Goal: Task Accomplishment & Management: Use online tool/utility

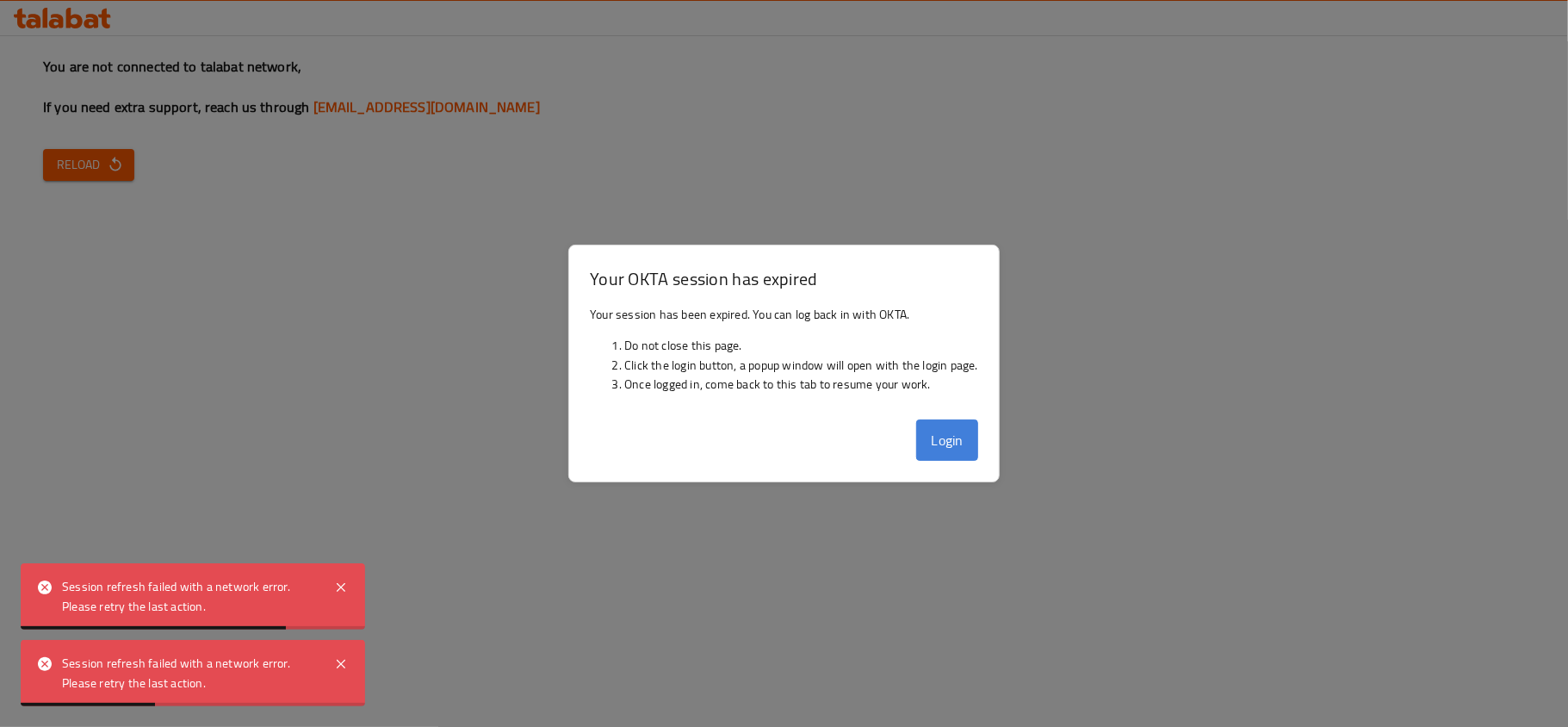
click at [931, 438] on button "Login" at bounding box center [946, 441] width 62 height 41
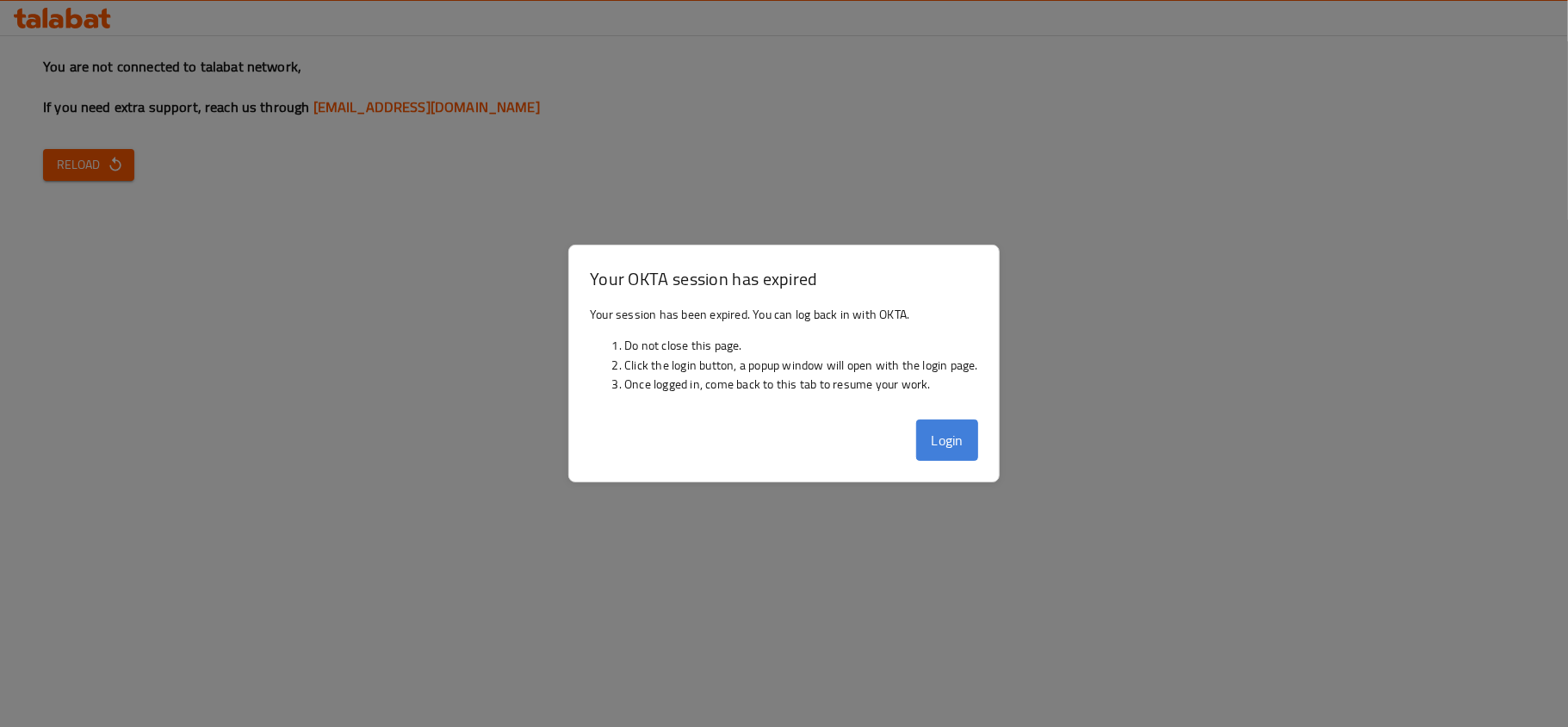
click at [931, 429] on button "Login" at bounding box center [946, 441] width 62 height 41
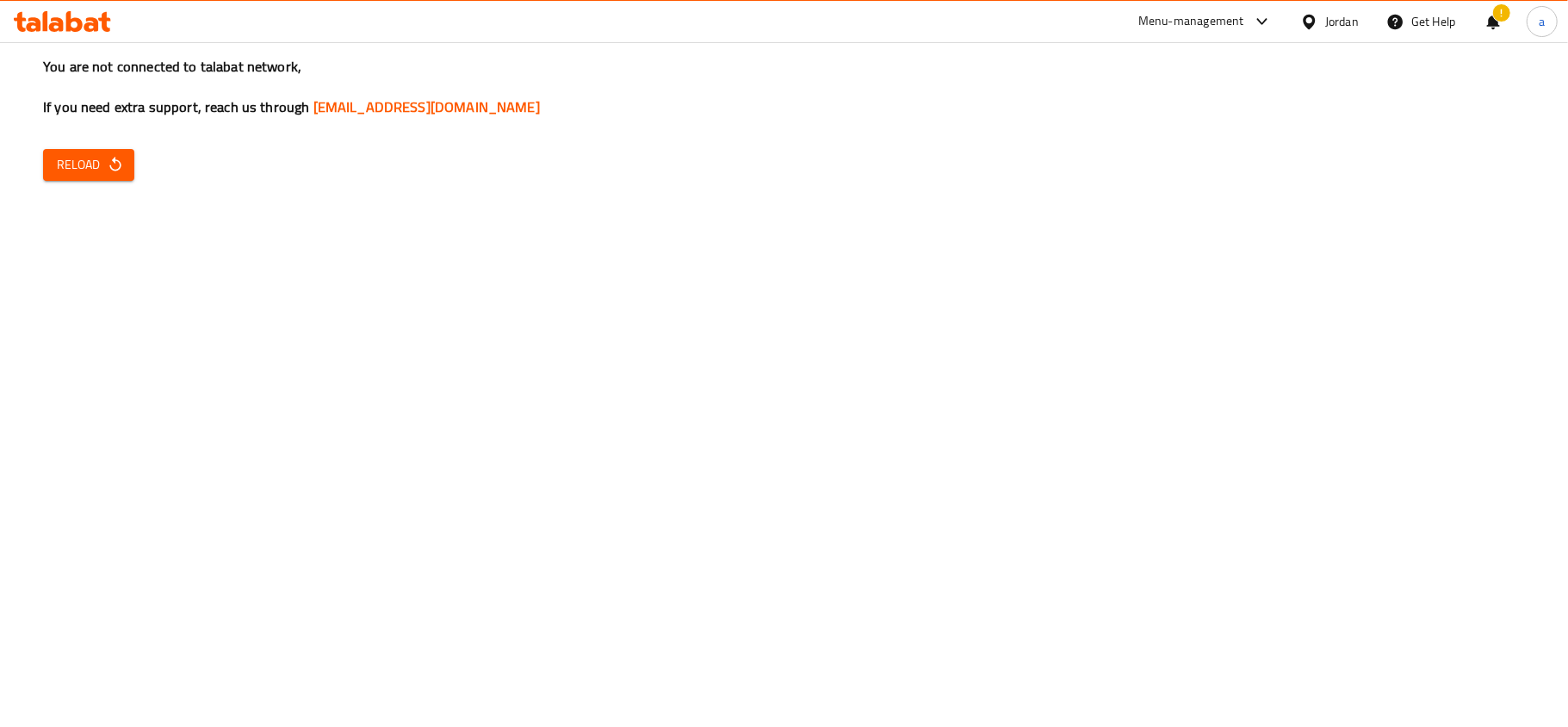
click at [97, 164] on span "Reload" at bounding box center [88, 165] width 64 height 22
click at [110, 170] on icon "button" at bounding box center [116, 165] width 18 height 18
click at [89, 156] on span "Reload" at bounding box center [88, 165] width 64 height 22
click at [1238, 26] on div "Menu-management" at bounding box center [1191, 21] width 106 height 21
click at [1058, 109] on div "Catalog" at bounding box center [1048, 116] width 39 height 19
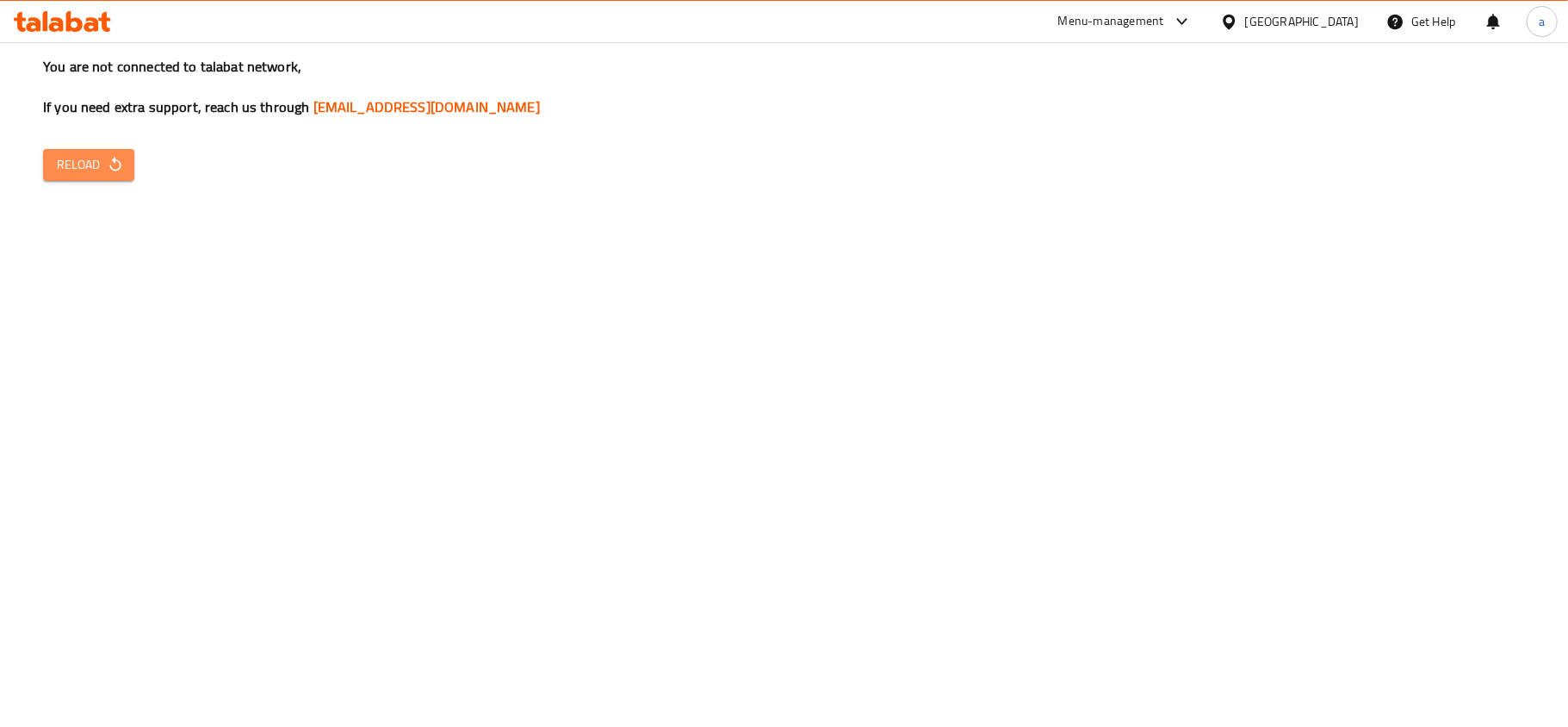
click at [88, 160] on span "Reload" at bounding box center [88, 165] width 64 height 22
click at [86, 171] on span "Reload" at bounding box center [88, 165] width 64 height 22
drag, startPoint x: 116, startPoint y: 183, endPoint x: 116, endPoint y: 171, distance: 12.0
click at [116, 183] on div "You are not connected to talabat network, If you need extra support, reach us t…" at bounding box center [784, 363] width 1568 height 727
click at [116, 171] on icon "button" at bounding box center [115, 164] width 11 height 15
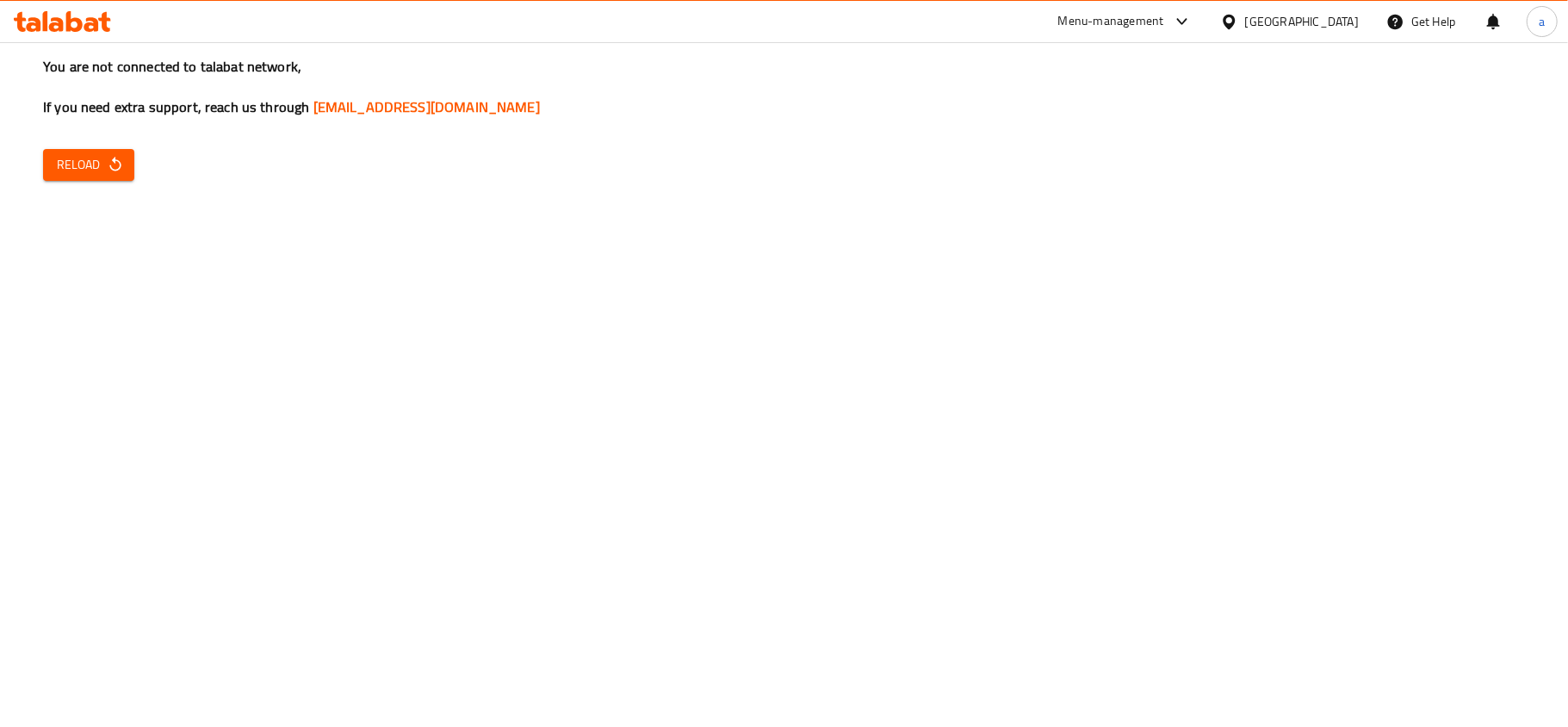
click at [1155, 25] on div "Menu-management" at bounding box center [1111, 21] width 106 height 21
click at [107, 169] on icon "button" at bounding box center [116, 165] width 18 height 18
click at [1531, 559] on div "You are not connected to talabat network, If you need extra support, reach us t…" at bounding box center [784, 363] width 1568 height 727
click at [1195, 26] on div "Menu-management" at bounding box center [1125, 22] width 162 height 41
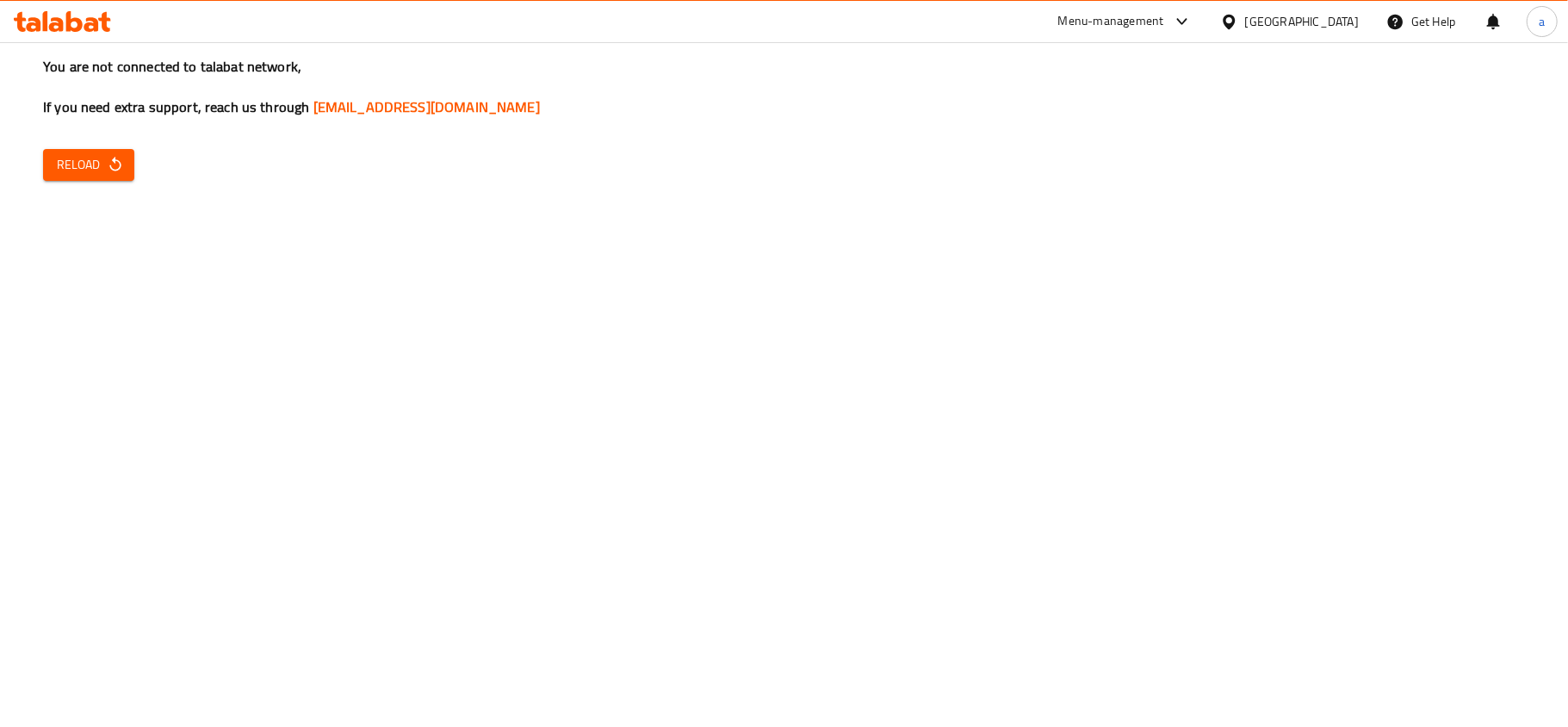
click at [1182, 26] on icon at bounding box center [1182, 21] width 21 height 21
click at [815, 152] on div "You are not connected to talabat network, If you need extra support, reach us t…" at bounding box center [784, 363] width 1568 height 727
click at [67, 149] on button "Reload" at bounding box center [88, 165] width 91 height 31
drag, startPoint x: 1403, startPoint y: 9, endPoint x: 965, endPoint y: 132, distance: 454.9
click at [965, 132] on div "You are not connected to talabat network, If you need extra support, reach us t…" at bounding box center [784, 363] width 1568 height 727
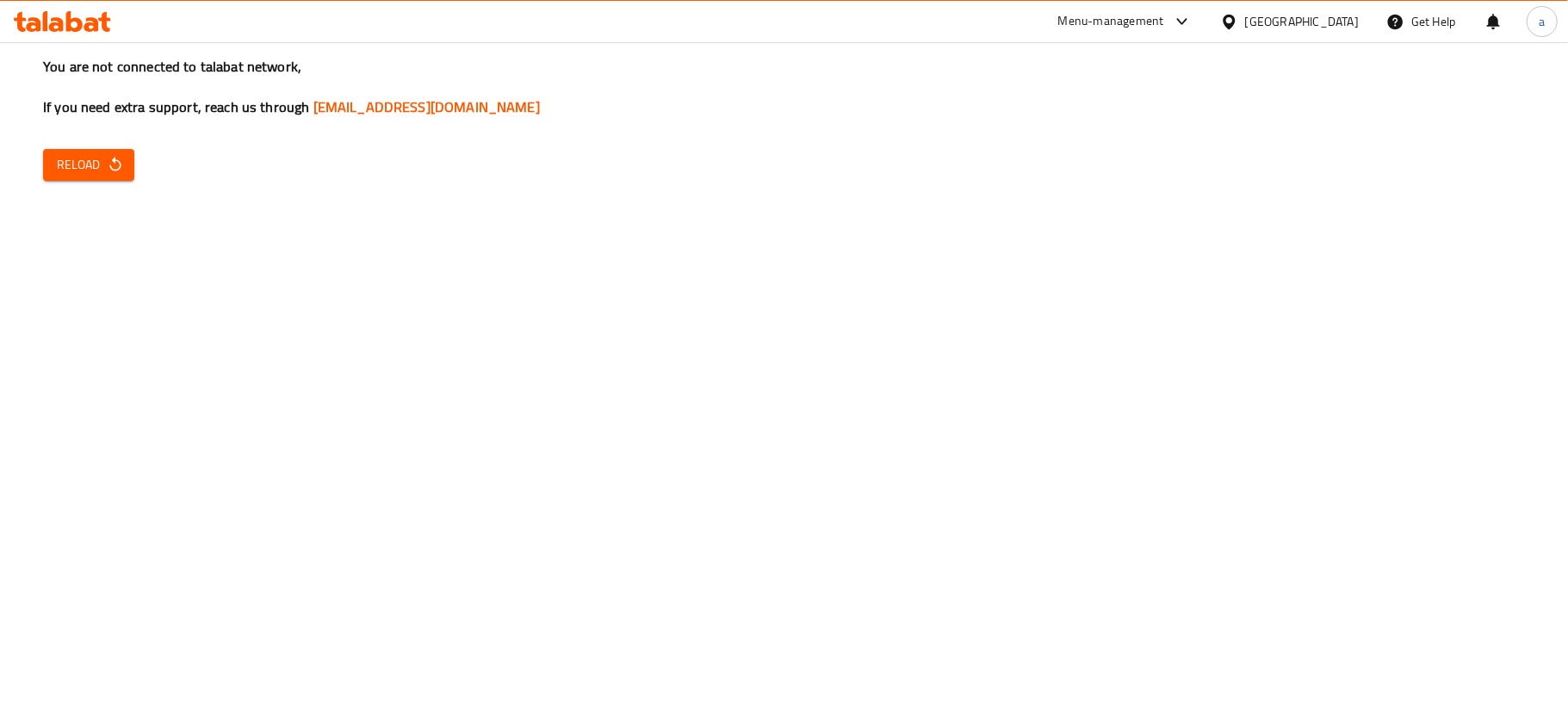
click at [80, 167] on span "Reload" at bounding box center [88, 165] width 64 height 22
click at [1184, 27] on icon at bounding box center [1182, 21] width 21 height 21
click at [680, 481] on div "You are not connected to talabat network, If you need extra support, reach us t…" at bounding box center [784, 363] width 1568 height 727
drag, startPoint x: 1467, startPoint y: 223, endPoint x: 797, endPoint y: 166, distance: 672.4
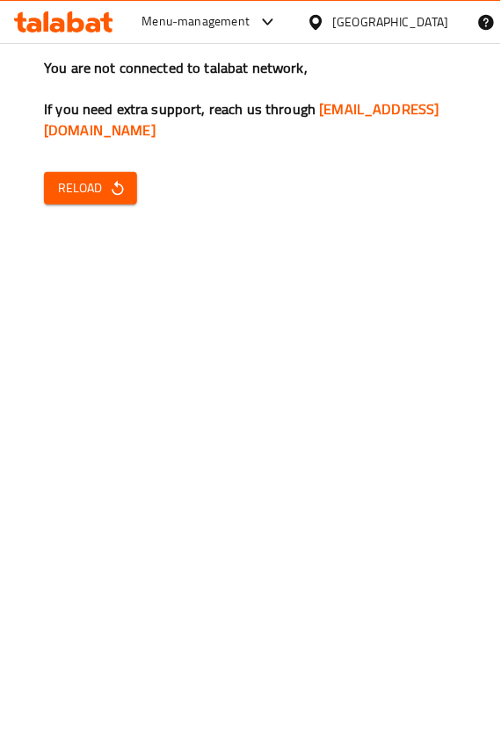
click at [425, 313] on div "You are not connected to talabat network, If you need extra support, reach us t…" at bounding box center [250, 370] width 501 height 741
click at [395, 292] on div "You are not connected to talabat network, If you need extra support, reach us t…" at bounding box center [250, 370] width 501 height 741
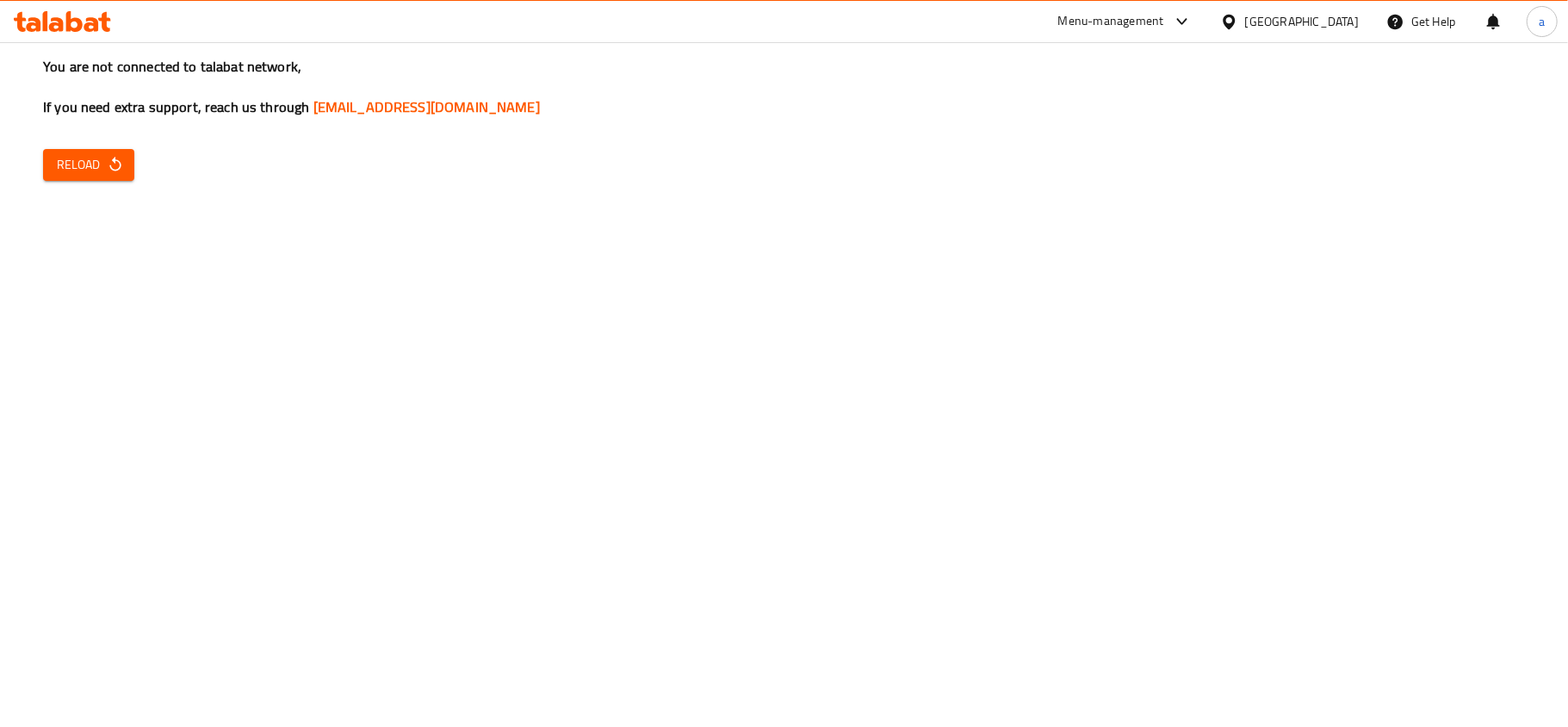
click at [1178, 31] on icon at bounding box center [1182, 21] width 21 height 21
click at [989, 114] on div "Catalog" at bounding box center [972, 116] width 39 height 19
